Goal: Book appointment/travel/reservation

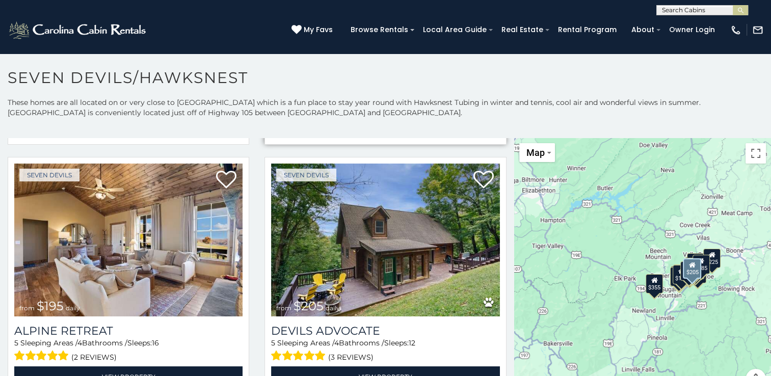
scroll to position [509, 0]
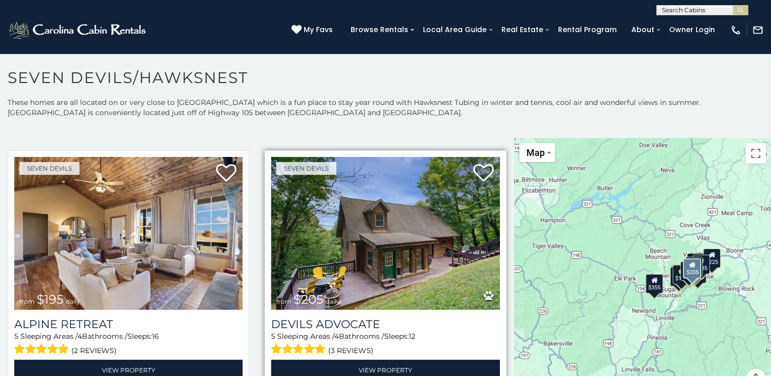
click at [389, 269] on img at bounding box center [385, 233] width 228 height 153
click at [386, 269] on img at bounding box center [385, 233] width 228 height 153
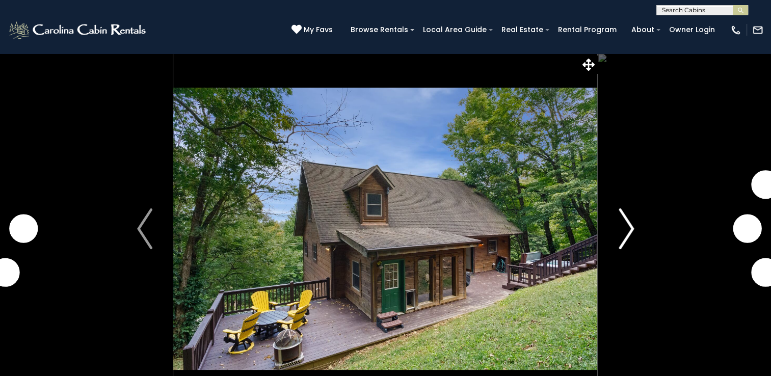
click at [620, 234] on img "Next" at bounding box center [625, 228] width 15 height 41
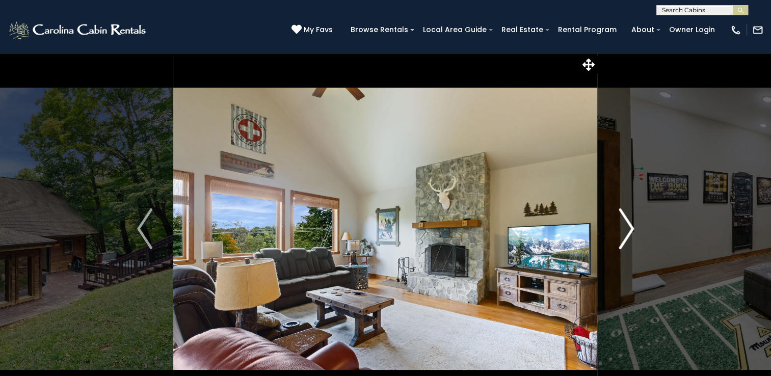
click at [633, 229] on img "Next" at bounding box center [625, 228] width 15 height 41
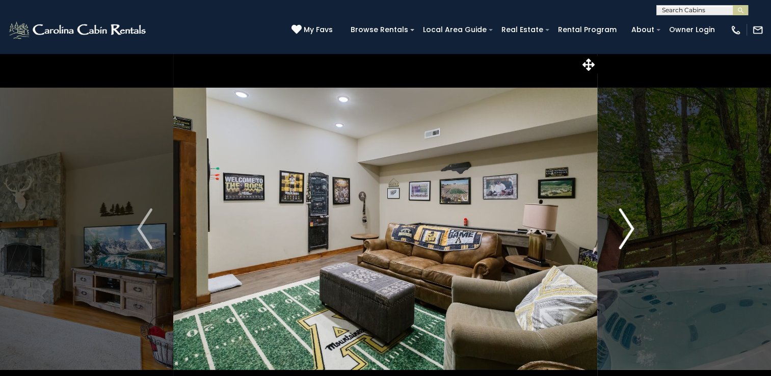
click at [633, 229] on img "Next" at bounding box center [625, 228] width 15 height 41
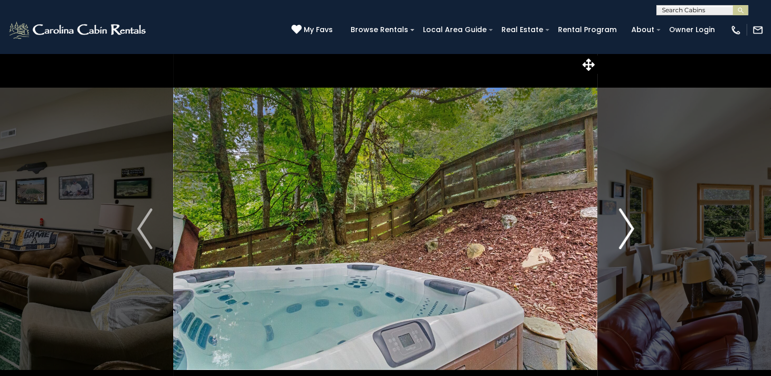
click at [631, 229] on img "Next" at bounding box center [625, 228] width 15 height 41
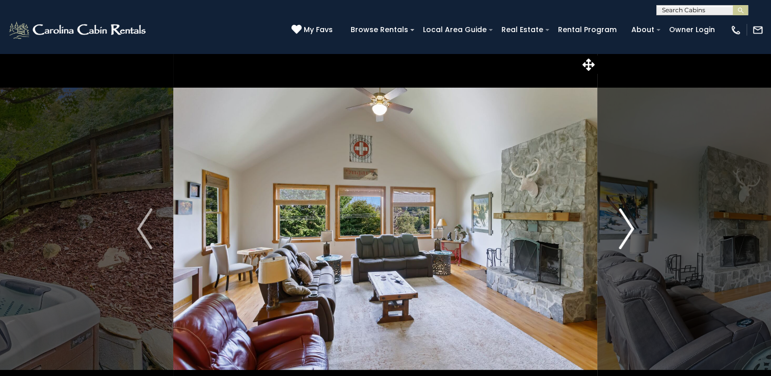
click at [631, 229] on img "Next" at bounding box center [625, 228] width 15 height 41
